Goal: Task Accomplishment & Management: Manage account settings

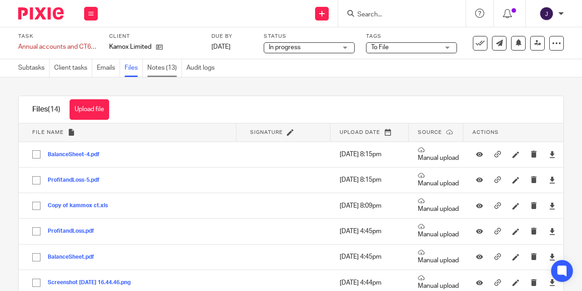
click at [156, 73] on link "Notes (13)" at bounding box center [164, 68] width 35 height 18
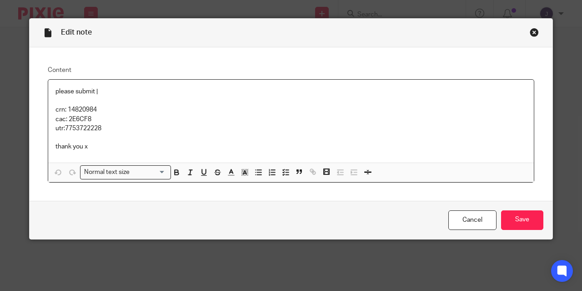
click at [532, 31] on div "Close this dialog window" at bounding box center [534, 32] width 9 height 9
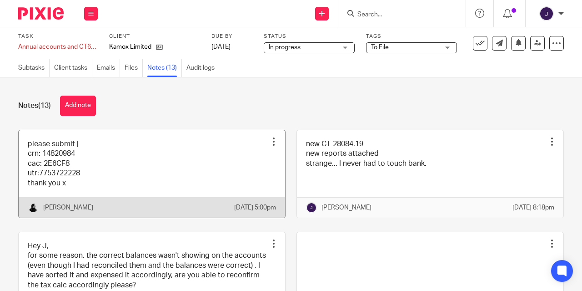
click at [82, 161] on link at bounding box center [152, 173] width 266 height 87
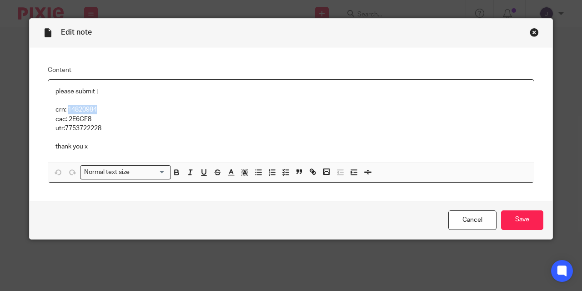
drag, startPoint x: 65, startPoint y: 110, endPoint x: 99, endPoint y: 109, distance: 33.7
click at [99, 109] on p "crn: 14820984" at bounding box center [290, 109] width 471 height 9
copy p "14820984"
drag, startPoint x: 67, startPoint y: 120, endPoint x: 90, endPoint y: 119, distance: 23.2
click at [90, 119] on p "cac: 2E6CF8" at bounding box center [290, 119] width 471 height 9
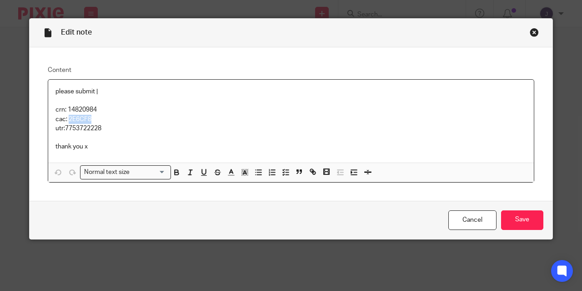
copy p "2E6CF8"
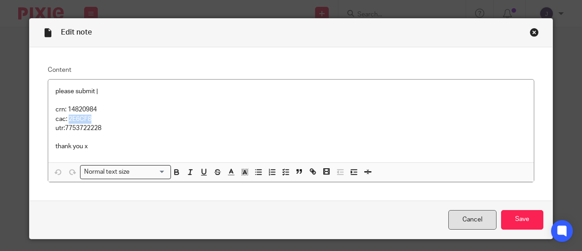
click at [467, 221] on link "Cancel" at bounding box center [472, 220] width 48 height 20
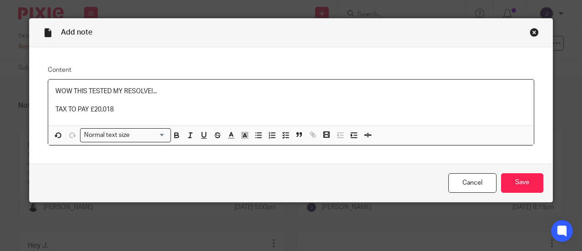
click at [97, 108] on p "TAX TO PAY £20,018" at bounding box center [290, 109] width 471 height 9
click at [112, 111] on p "TAX TO PAY £28,018" at bounding box center [290, 109] width 471 height 9
click at [515, 181] on input "Save" at bounding box center [522, 183] width 42 height 20
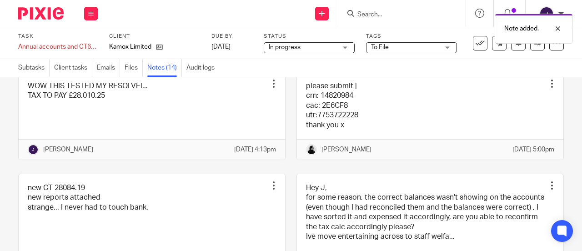
scroll to position [57, 0]
click at [131, 70] on link "Files" at bounding box center [134, 68] width 18 height 18
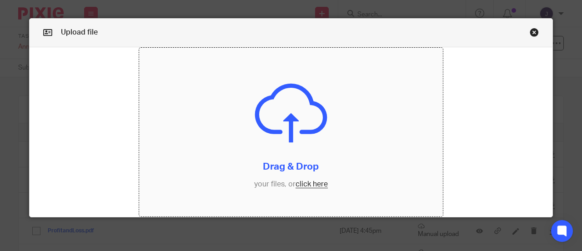
click at [305, 181] on input "file" at bounding box center [291, 132] width 304 height 169
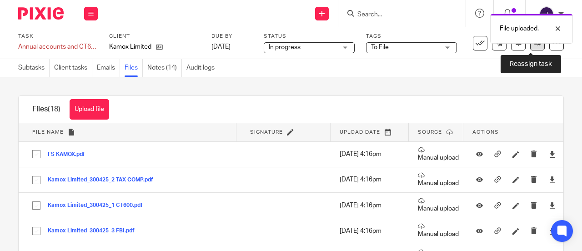
click at [530, 46] on link at bounding box center [537, 43] width 15 height 15
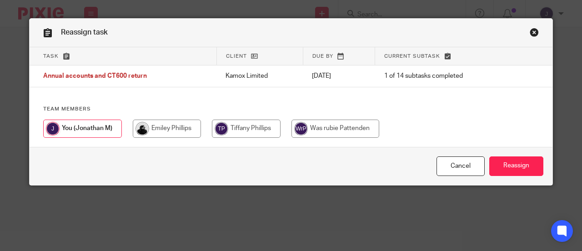
click at [176, 132] on input "radio" at bounding box center [167, 129] width 68 height 18
radio input "true"
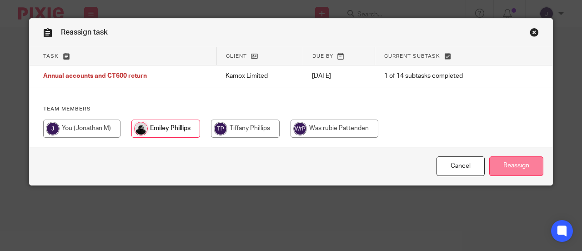
click at [498, 163] on input "Reassign" at bounding box center [516, 166] width 54 height 20
